Goal: Entertainment & Leisure: Consume media (video, audio)

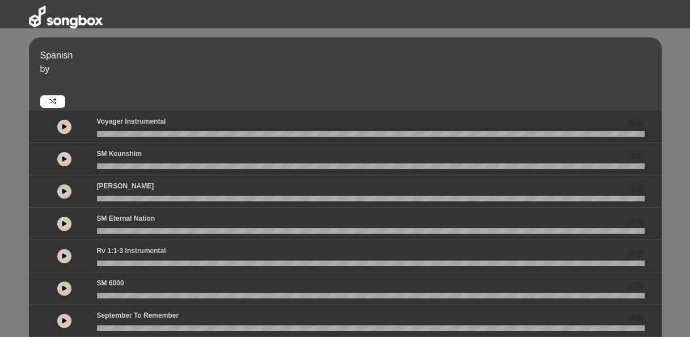
click at [172, 117] on div "Voyager Instrumental 0.00" at bounding box center [370, 123] width 561 height 15
click at [54, 122] on div at bounding box center [64, 126] width 51 height 20
click at [64, 120] on button at bounding box center [64, 127] width 14 height 14
click at [65, 157] on icon at bounding box center [64, 159] width 5 height 6
click at [66, 188] on button at bounding box center [64, 191] width 14 height 14
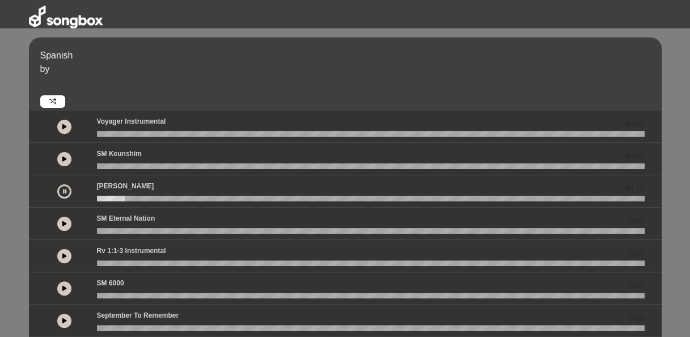
click at [66, 186] on button at bounding box center [64, 191] width 14 height 14
click at [67, 128] on button at bounding box center [64, 127] width 14 height 14
click at [65, 126] on icon at bounding box center [64, 127] width 3 height 6
click at [62, 227] on button at bounding box center [64, 224] width 14 height 14
click at [64, 122] on button at bounding box center [64, 127] width 14 height 14
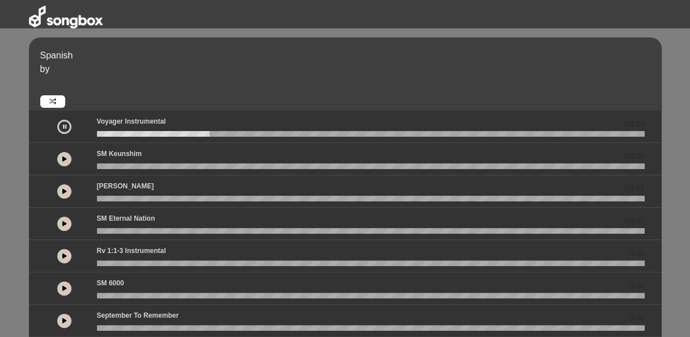
click at [76, 124] on div at bounding box center [64, 126] width 51 height 20
click at [68, 126] on button at bounding box center [64, 127] width 14 height 14
click at [68, 126] on div at bounding box center [64, 127] width 14 height 14
click at [68, 126] on button at bounding box center [64, 127] width 14 height 14
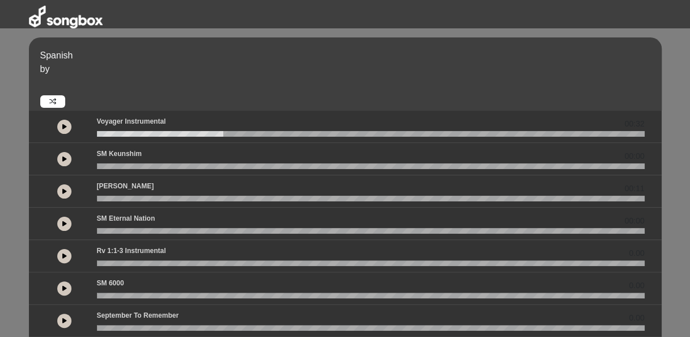
click at [68, 126] on button at bounding box center [64, 127] width 14 height 14
click at [54, 123] on div at bounding box center [64, 126] width 51 height 20
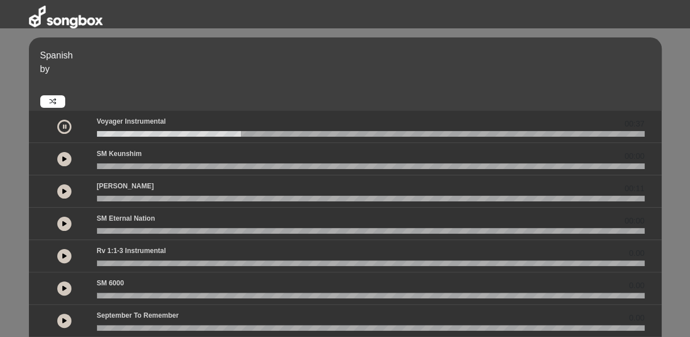
click at [67, 123] on button at bounding box center [64, 127] width 14 height 14
drag, startPoint x: 69, startPoint y: 126, endPoint x: 32, endPoint y: 155, distance: 47.3
click at [32, 155] on div "00:00" at bounding box center [345, 159] width 633 height 32
drag, startPoint x: 65, startPoint y: 154, endPoint x: 52, endPoint y: 155, distance: 12.5
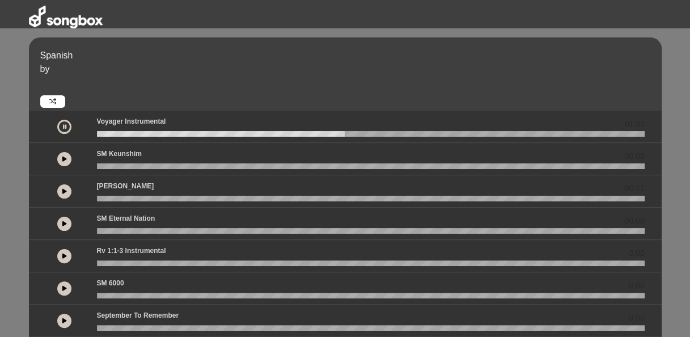
click at [52, 155] on div at bounding box center [64, 159] width 51 height 20
click at [67, 155] on button at bounding box center [64, 159] width 14 height 14
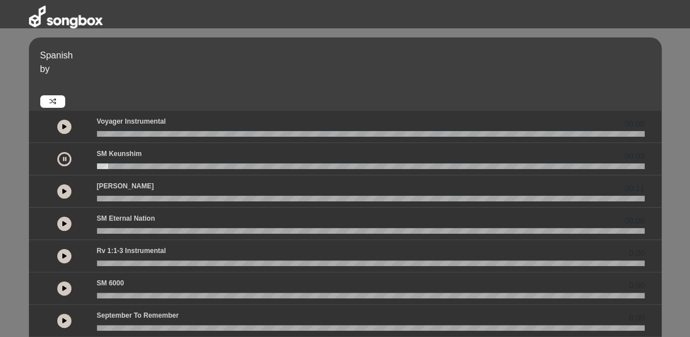
click at [184, 166] on wave at bounding box center [371, 166] width 548 height 6
click at [64, 160] on icon at bounding box center [64, 159] width 3 height 6
click at [66, 197] on button at bounding box center [64, 191] width 14 height 14
click at [59, 232] on div at bounding box center [64, 223] width 51 height 20
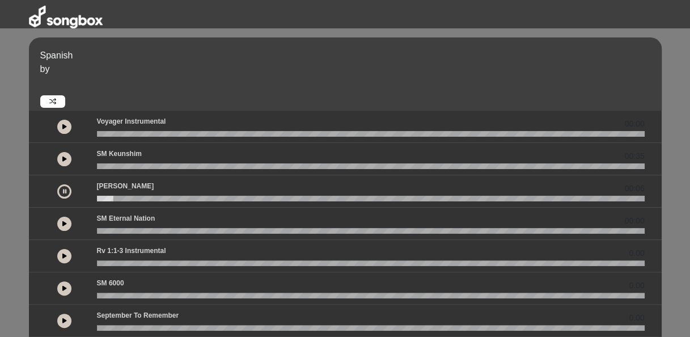
click at [62, 214] on div at bounding box center [64, 223] width 51 height 20
click at [62, 219] on button at bounding box center [64, 224] width 14 height 14
click at [200, 231] on wave at bounding box center [371, 231] width 548 height 6
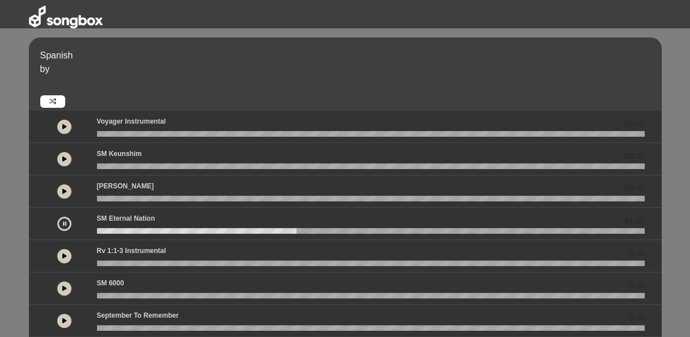
click at [67, 251] on button at bounding box center [64, 256] width 14 height 14
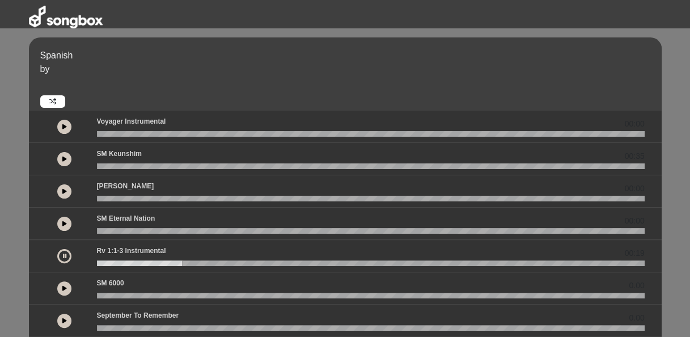
click at [67, 251] on button at bounding box center [64, 256] width 14 height 14
